Goal: Information Seeking & Learning: Learn about a topic

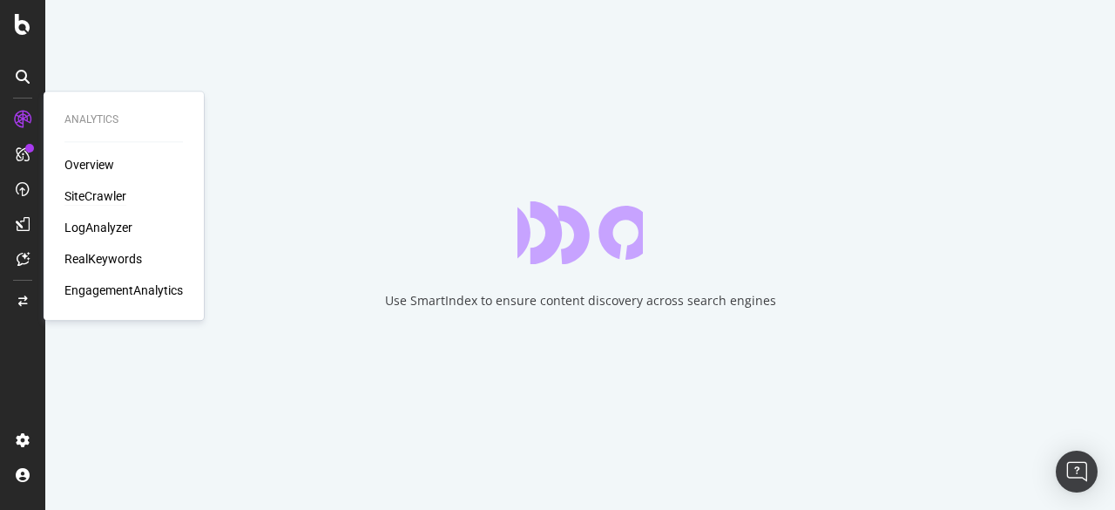
click at [87, 192] on div "SiteCrawler" at bounding box center [95, 195] width 62 height 17
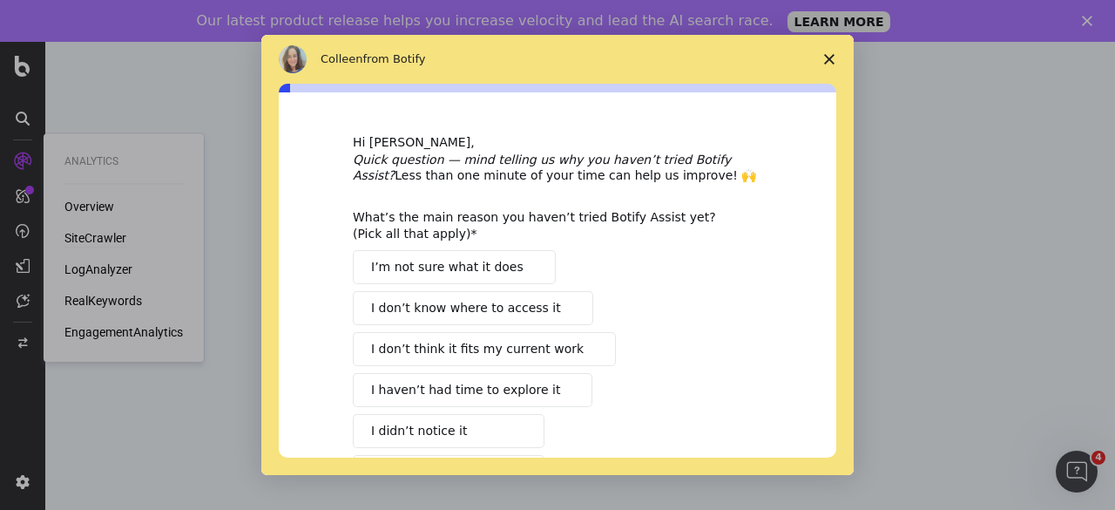
click at [826, 62] on polygon "Close survey" at bounding box center [829, 59] width 10 height 10
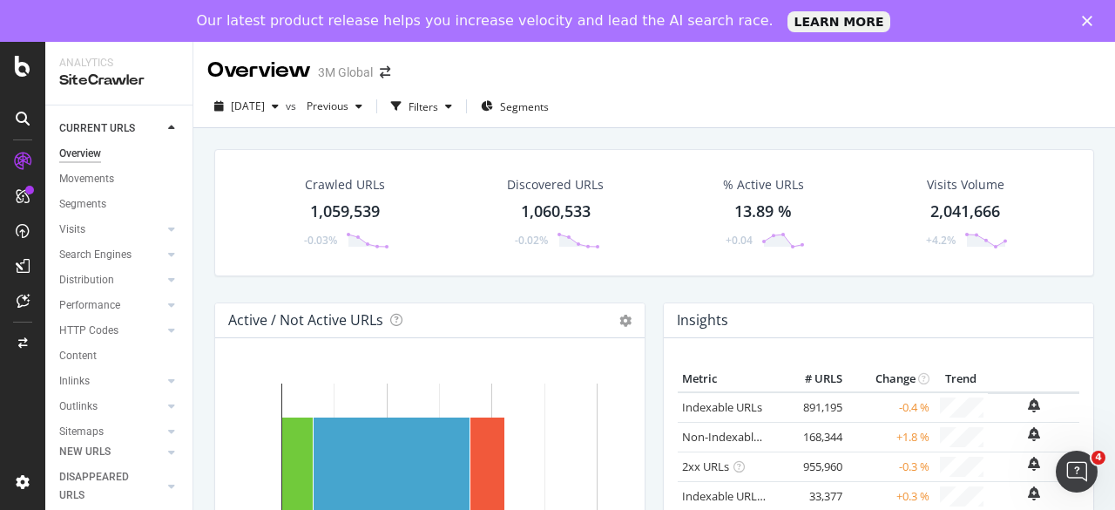
click at [561, 210] on div "1,060,533" at bounding box center [556, 211] width 70 height 23
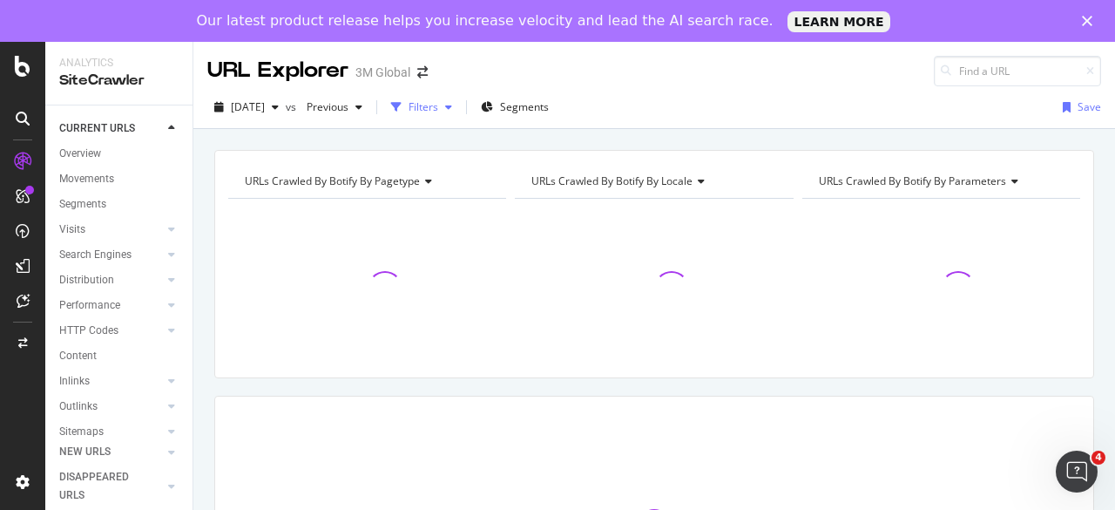
click at [452, 106] on icon "button" at bounding box center [448, 107] width 7 height 10
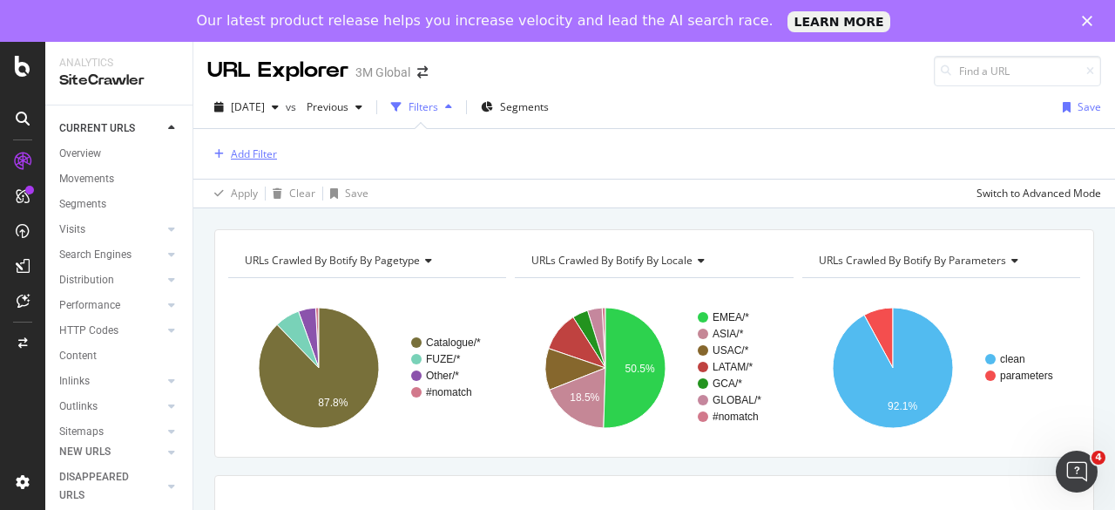
click at [258, 152] on div "Add Filter" at bounding box center [254, 153] width 46 height 15
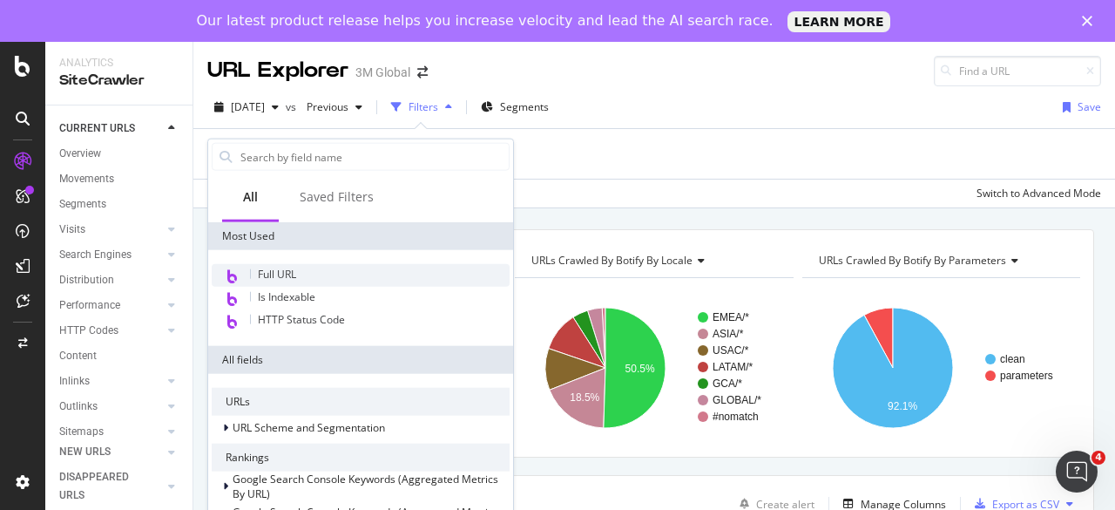
click at [278, 279] on span "Full URL" at bounding box center [277, 274] width 38 height 15
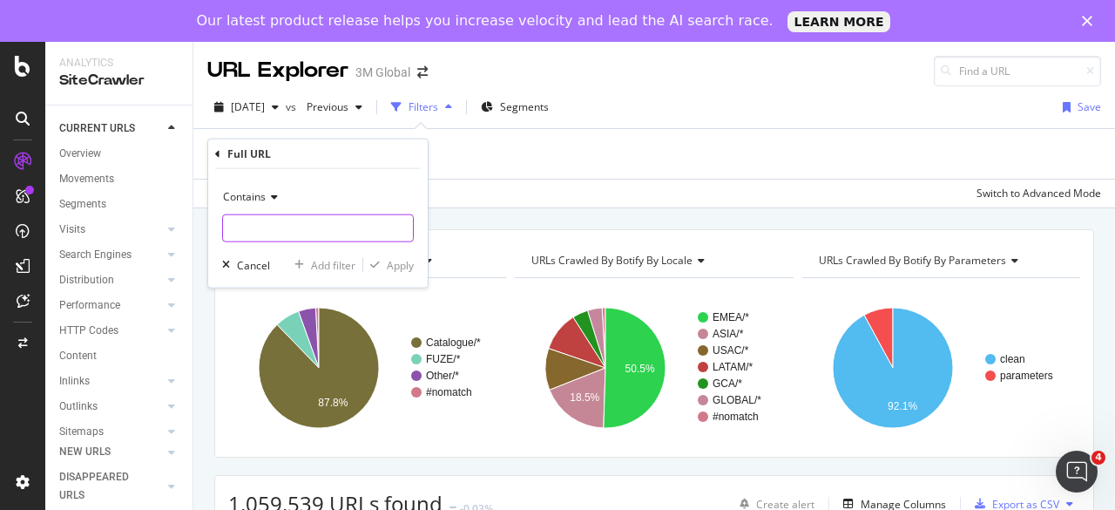
click at [267, 219] on input "text" at bounding box center [318, 228] width 190 height 28
paste input "[URL][DOMAIN_NAME]"
drag, startPoint x: 347, startPoint y: 231, endPoint x: 420, endPoint y: 228, distance: 73.2
click at [420, 228] on div "Contains [URL][DOMAIN_NAME] Cancel Add filter Apply" at bounding box center [317, 228] width 219 height 118
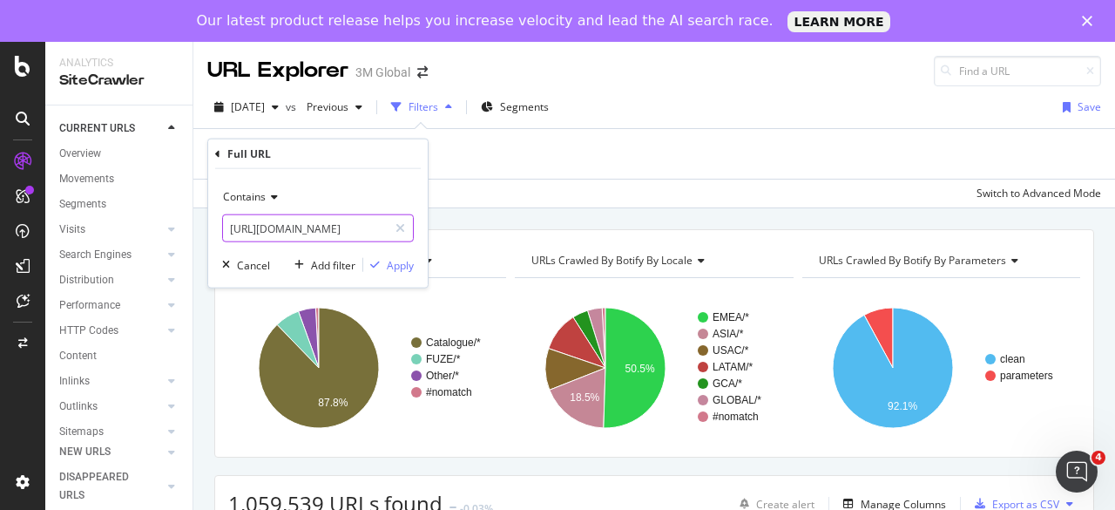
scroll to position [0, 122]
type input "[URL][DOMAIN_NAME]"
click at [404, 262] on div "Apply" at bounding box center [400, 264] width 27 height 15
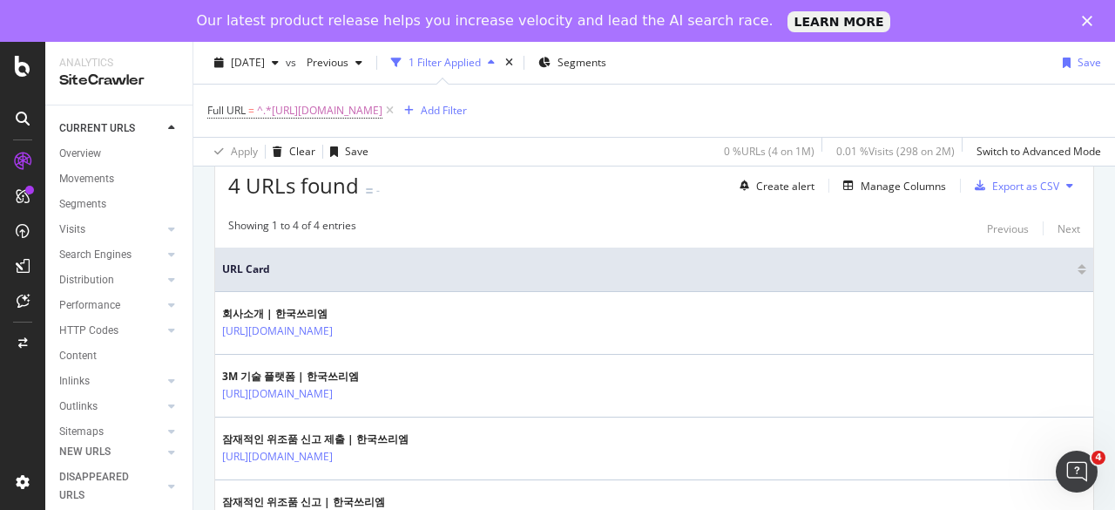
scroll to position [146, 0]
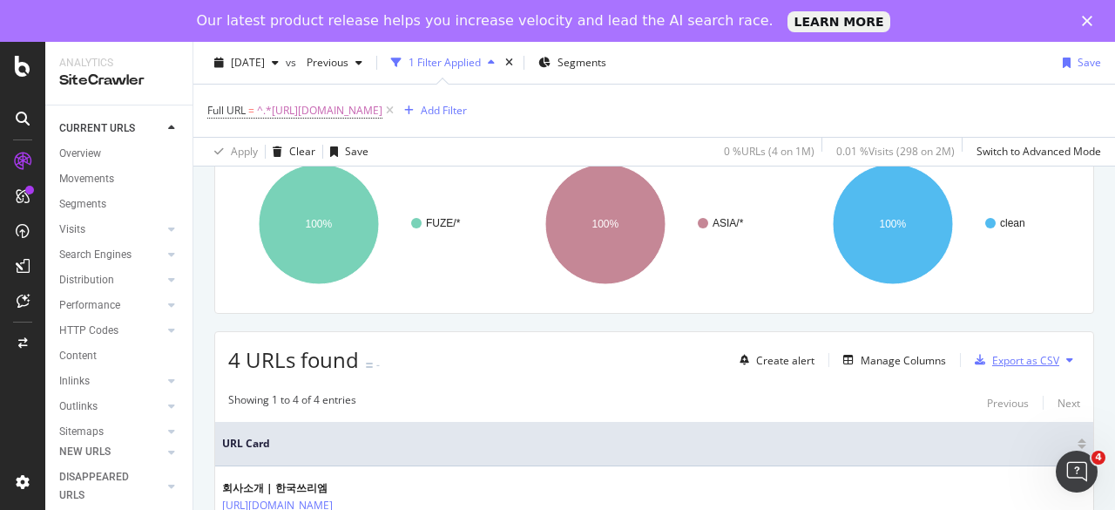
click at [1035, 368] on div "Export as CSV" at bounding box center [1013, 360] width 91 height 26
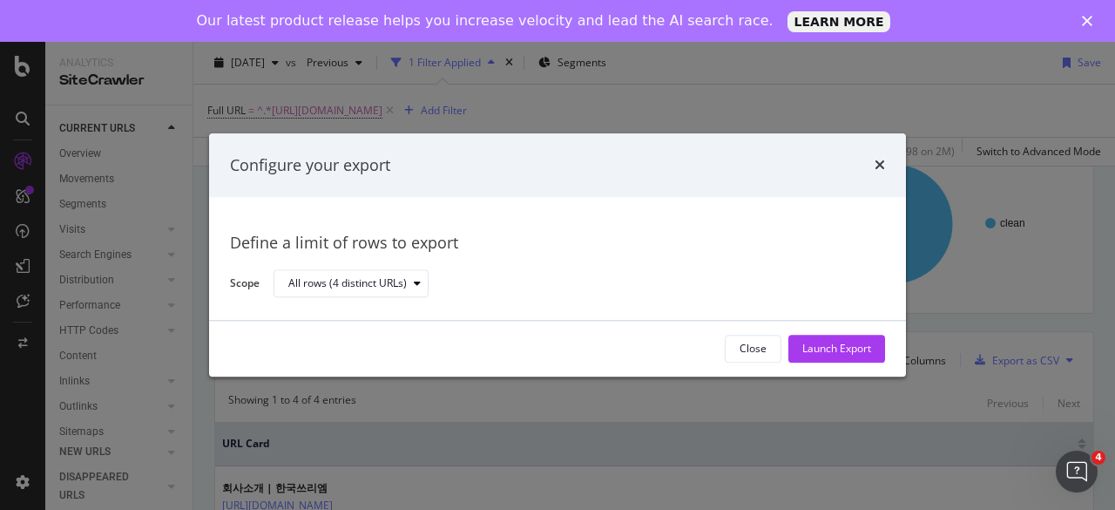
click at [890, 166] on div "Configure your export" at bounding box center [557, 165] width 697 height 64
click at [880, 165] on icon "times" at bounding box center [879, 166] width 10 height 14
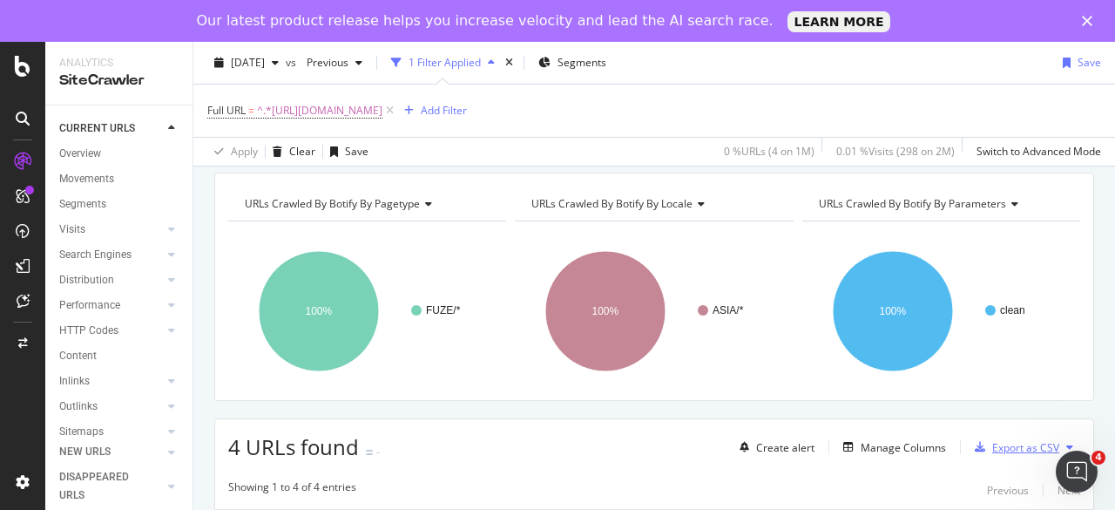
scroll to position [0, 0]
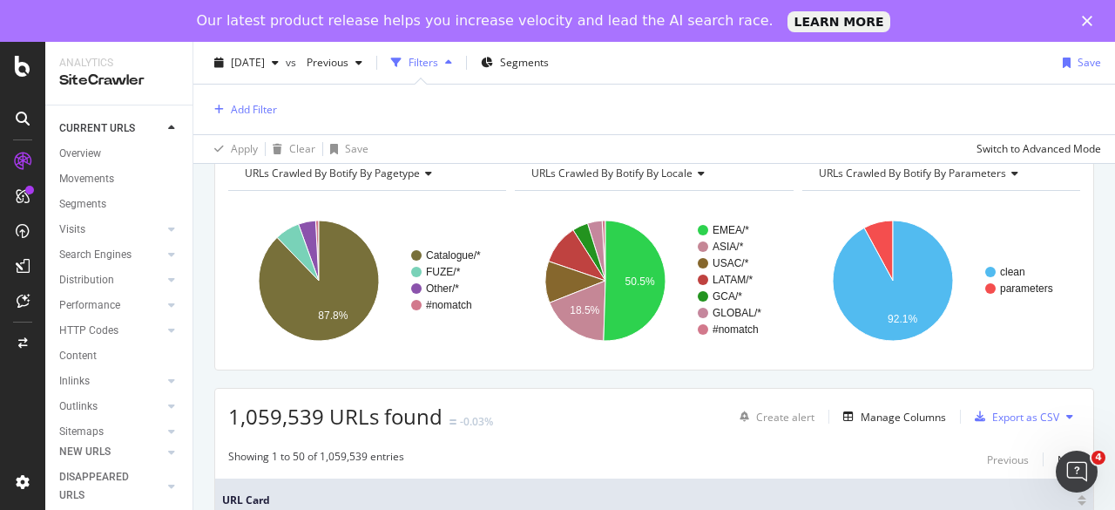
scroll to position [174, 0]
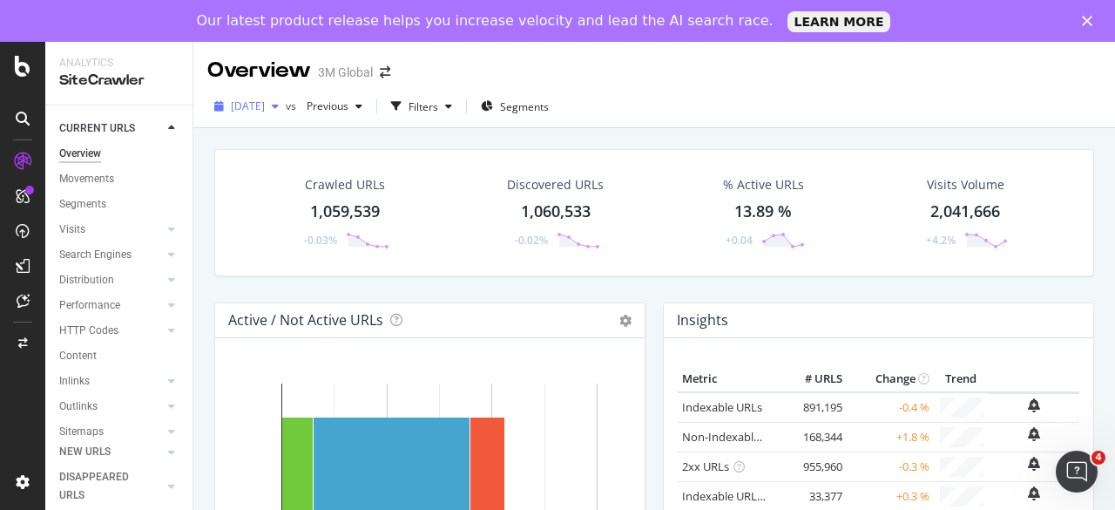
click at [286, 111] on div "[DATE]" at bounding box center [246, 106] width 78 height 26
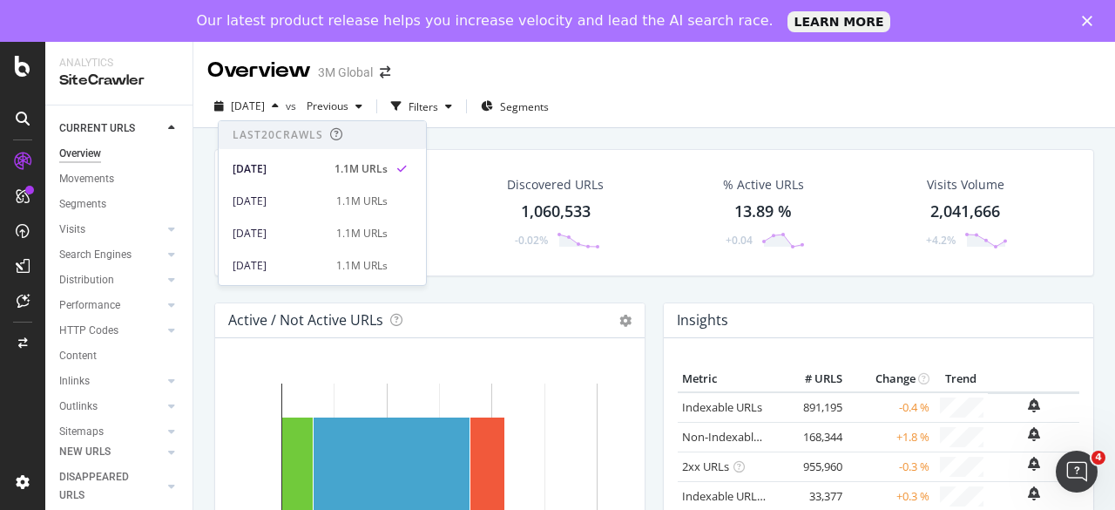
click at [631, 112] on div "[DATE] vs Previous Filters Segments" at bounding box center [653, 109] width 921 height 35
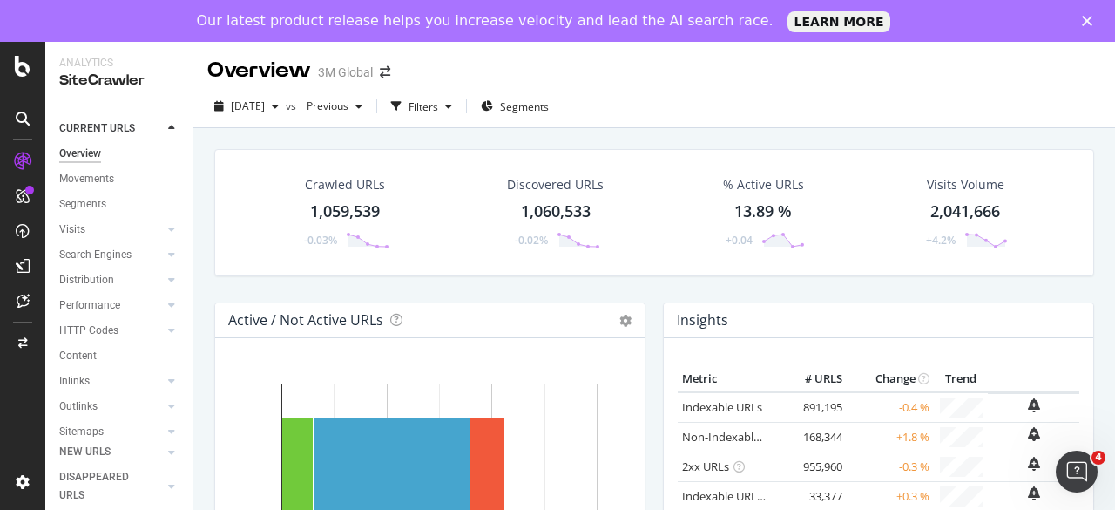
scroll to position [87, 0]
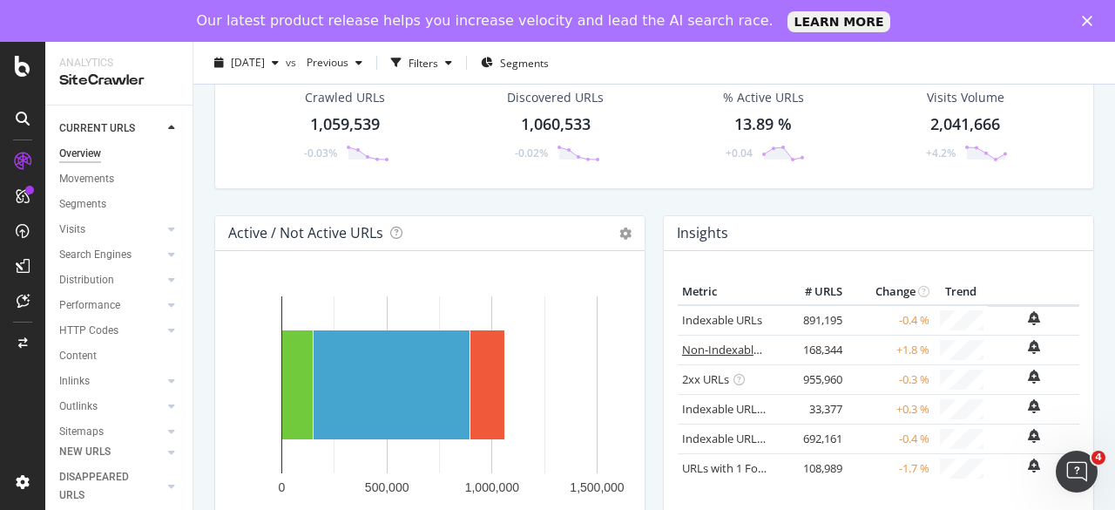
click at [734, 349] on link "Non-Indexable URLs" at bounding box center [735, 349] width 106 height 16
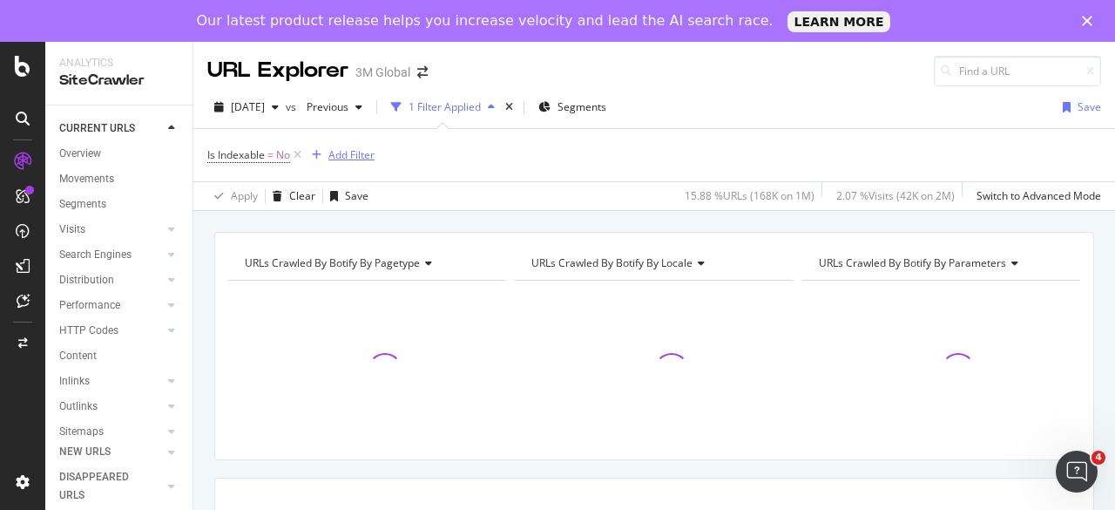
click at [368, 163] on div "Add Filter" at bounding box center [340, 154] width 70 height 19
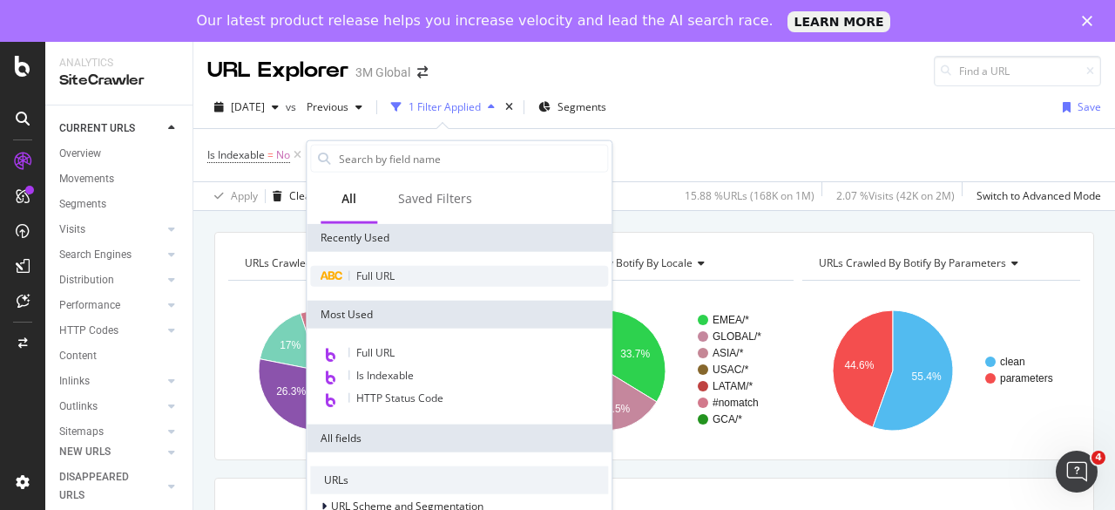
click at [388, 273] on span "Full URL" at bounding box center [375, 275] width 38 height 15
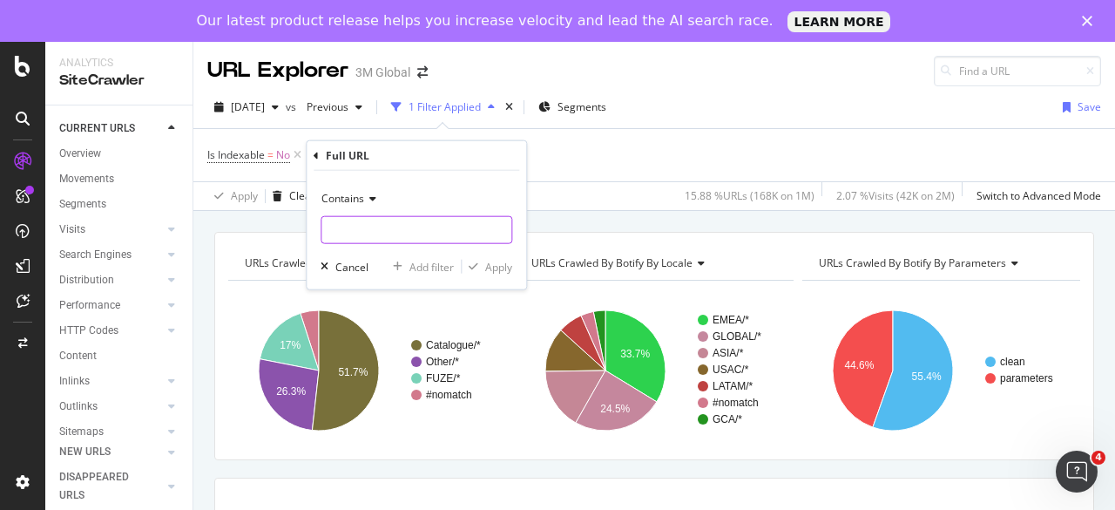
click at [386, 237] on input "text" at bounding box center [416, 230] width 190 height 28
paste input "[URL][DOMAIN_NAME]"
drag, startPoint x: 448, startPoint y: 230, endPoint x: 535, endPoint y: 229, distance: 87.1
click at [535, 229] on body "Analytics SiteCrawler CURRENT URLS Overview Movements Segments Visits Analysis …" at bounding box center [557, 297] width 1115 height 510
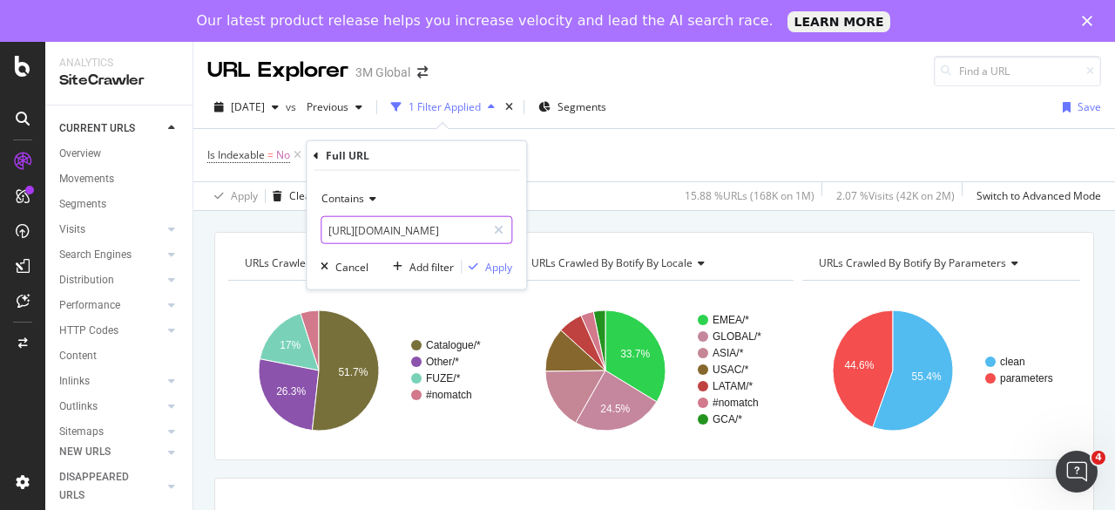
scroll to position [0, 122]
type input "[URL][DOMAIN_NAME]"
click at [509, 267] on div "Apply" at bounding box center [498, 266] width 27 height 15
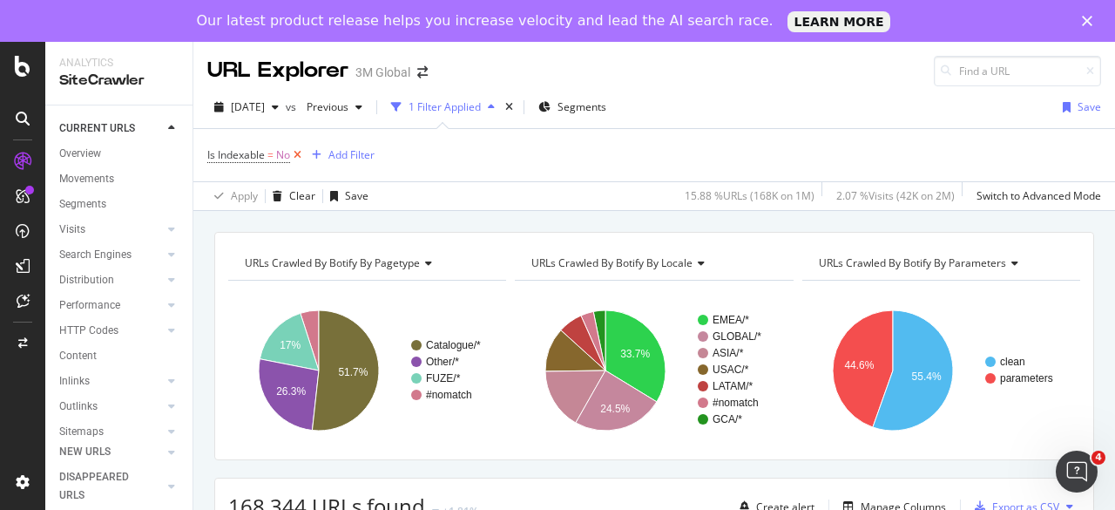
click at [301, 155] on icon at bounding box center [297, 154] width 15 height 17
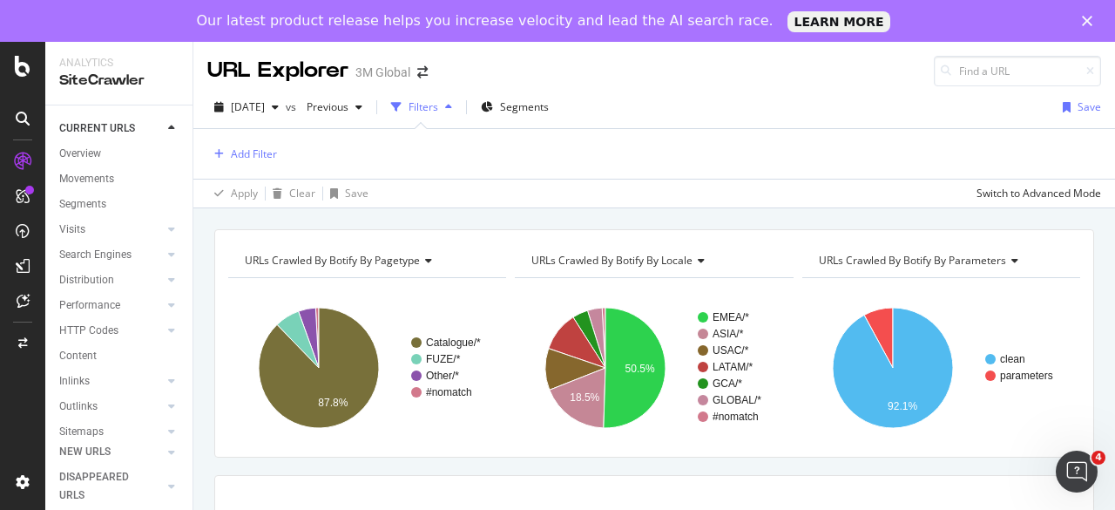
click at [438, 111] on div "Filters" at bounding box center [423, 106] width 30 height 15
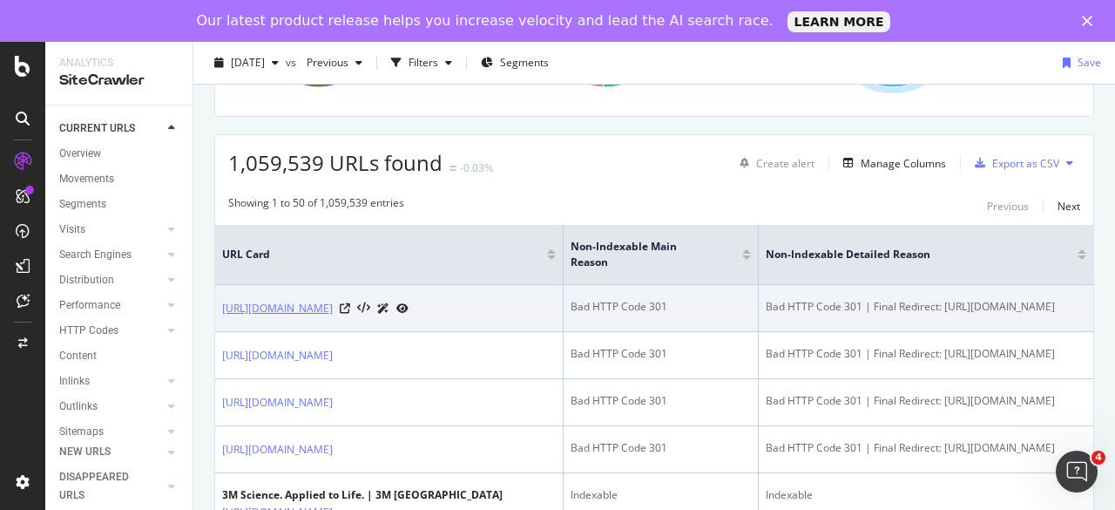
scroll to position [348, 0]
